Goal: Navigation & Orientation: Find specific page/section

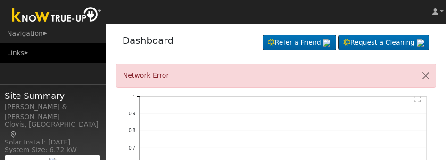
click at [20, 53] on link "Links" at bounding box center [53, 52] width 106 height 19
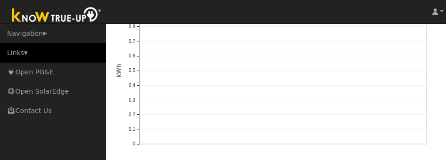
scroll to position [387, 0]
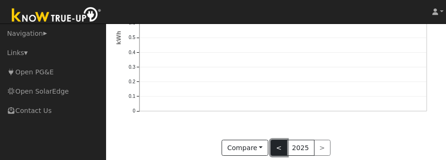
click at [278, 150] on button "<" at bounding box center [278, 148] width 16 height 16
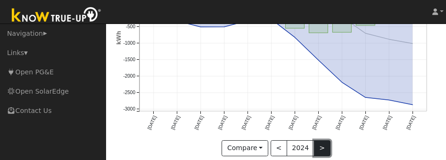
click at [317, 152] on button ">" at bounding box center [322, 148] width 16 height 16
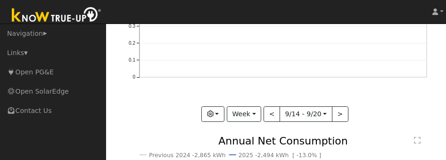
scroll to position [161, 0]
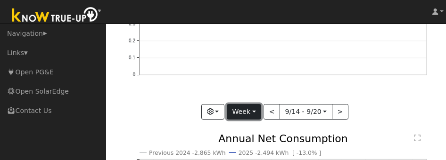
click at [250, 111] on button "Week" at bounding box center [244, 112] width 34 height 16
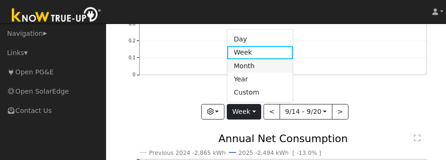
click at [258, 66] on link "Month" at bounding box center [259, 65] width 65 height 13
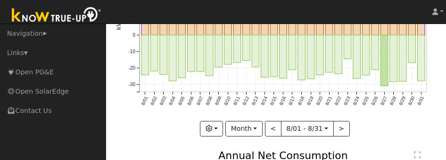
scroll to position [148, 0]
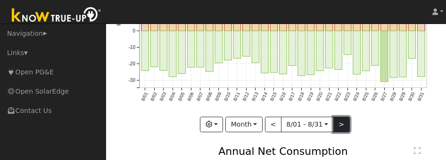
click at [337, 125] on button ">" at bounding box center [341, 125] width 16 height 16
type input "[DATE]"
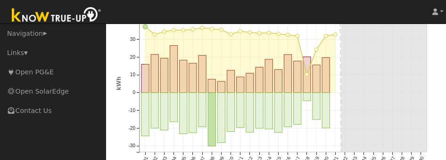
scroll to position [81, 0]
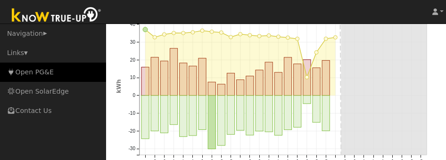
click at [43, 73] on link "Open PG&E" at bounding box center [53, 72] width 106 height 19
